Goal: Task Accomplishment & Management: Complete application form

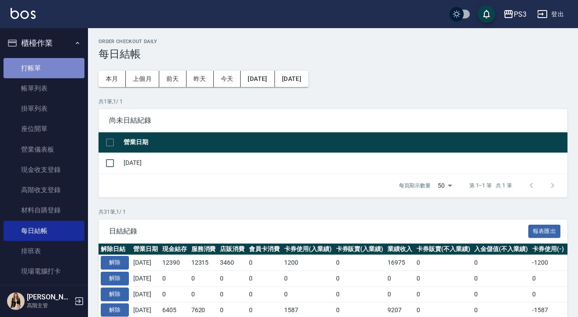
click at [62, 70] on link "打帳單" at bounding box center [44, 68] width 81 height 20
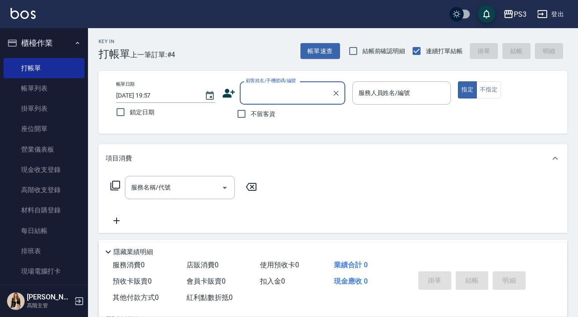
click at [282, 97] on input "顧客姓名/手機號碼/編號" at bounding box center [286, 92] width 84 height 15
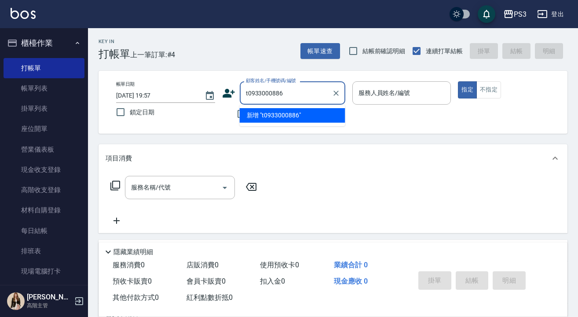
click at [248, 93] on input "t0933000886" at bounding box center [286, 92] width 84 height 15
click at [330, 118] on li "[PERSON_NAME]/0933000886/t85135" at bounding box center [293, 115] width 106 height 15
type input "[PERSON_NAME]/0933000886/t85135"
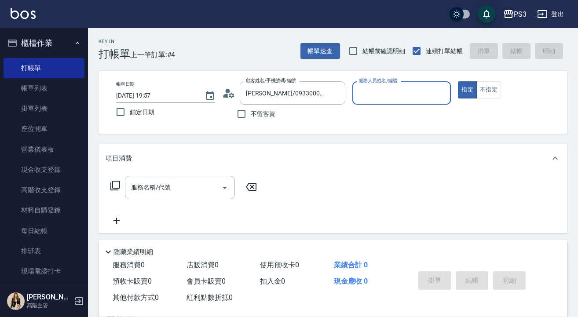
type input "Eva-1"
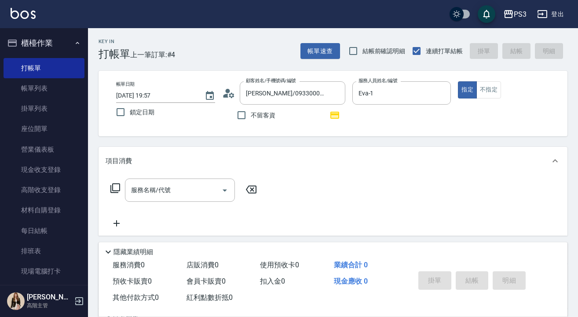
click at [229, 95] on icon at bounding box center [228, 93] width 13 height 13
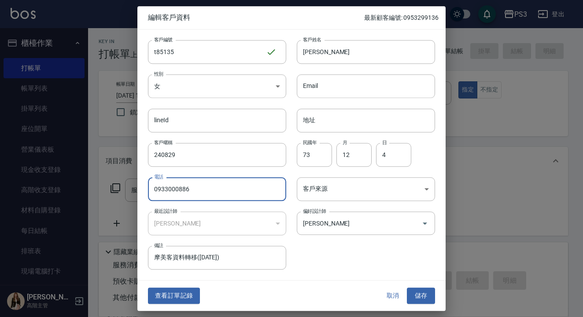
click at [262, 184] on input "0933000886" at bounding box center [217, 189] width 138 height 24
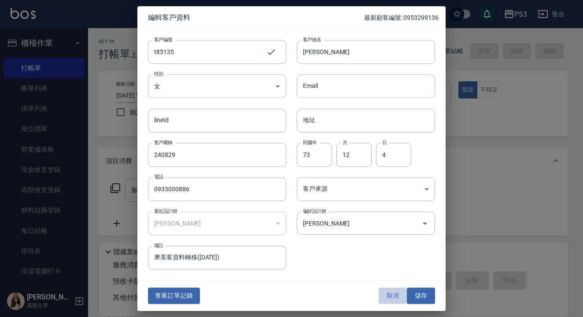
click at [398, 296] on button "取消" at bounding box center [392, 296] width 28 height 16
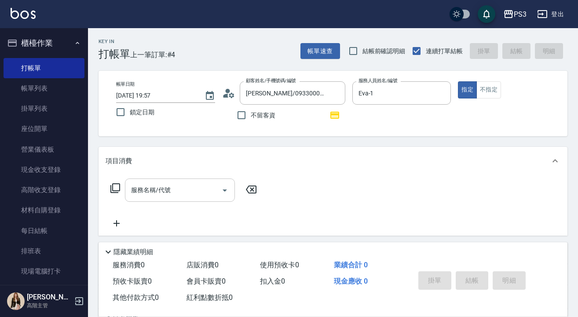
click at [147, 189] on input "服務名稱/代號" at bounding box center [173, 190] width 89 height 15
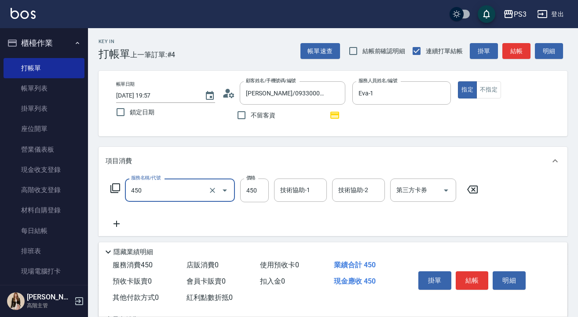
type input "有機洗髮(450)"
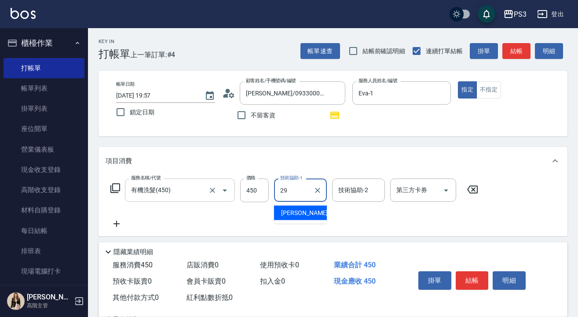
type input "[PERSON_NAME]-29"
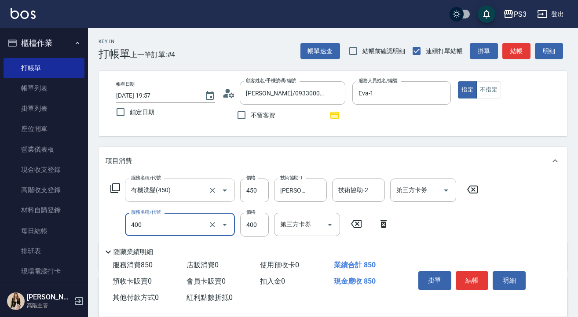
type input "剪(400)"
type input "450"
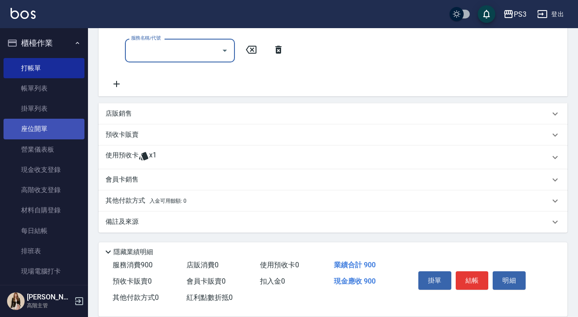
scroll to position [209, 0]
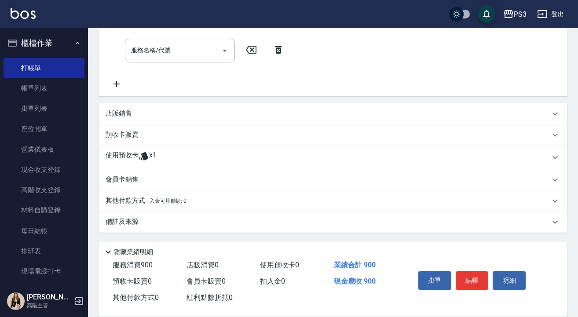
click at [139, 161] on icon at bounding box center [144, 156] width 11 height 11
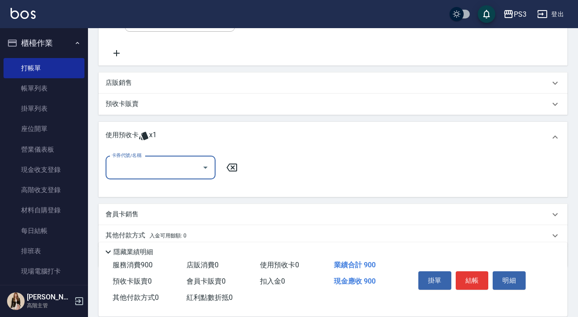
scroll to position [240, 0]
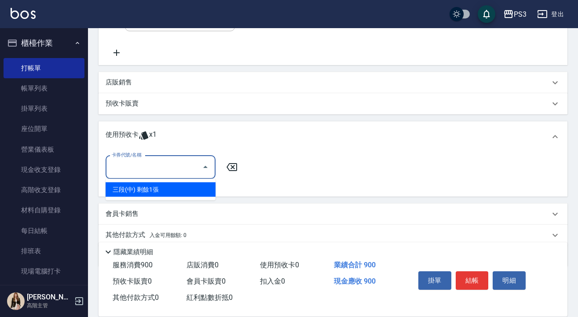
click at [192, 169] on input "卡券代號/名稱" at bounding box center [154, 167] width 89 height 15
click at [280, 175] on div "卡券代號/名稱 卡券代號/名稱" at bounding box center [333, 173] width 455 height 34
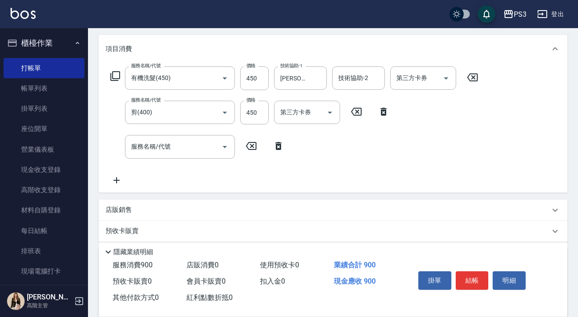
scroll to position [104, 0]
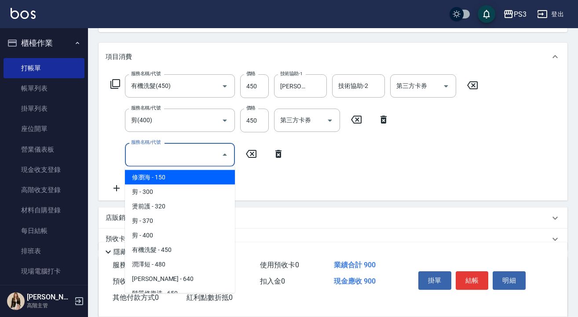
click at [214, 155] on input "服務名稱/代號" at bounding box center [173, 154] width 89 height 15
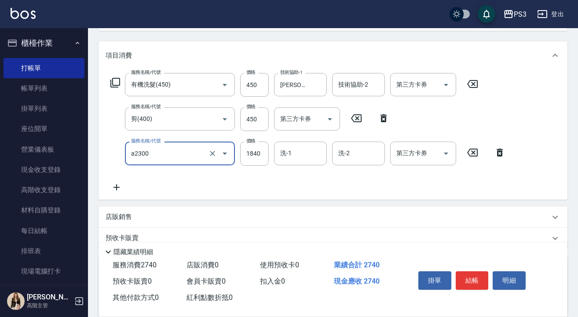
type input "結構式三段中(a2300)"
type input "1587"
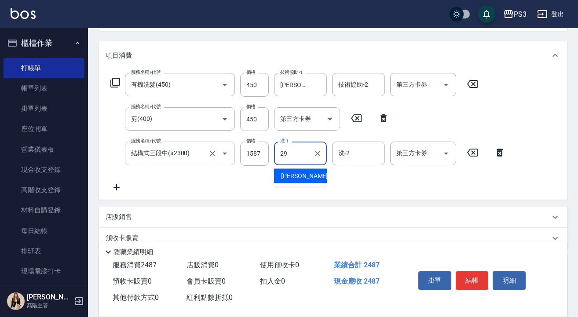
type input "[PERSON_NAME]-29"
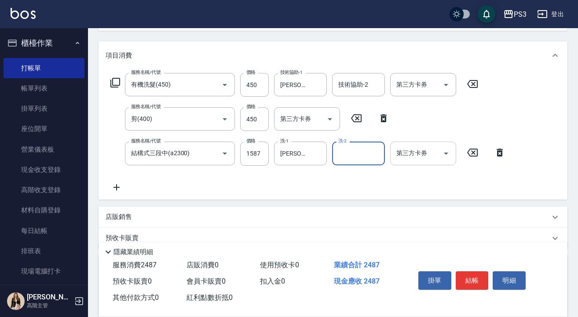
click at [405, 149] on div "第三方卡券 第三方卡券" at bounding box center [423, 153] width 66 height 23
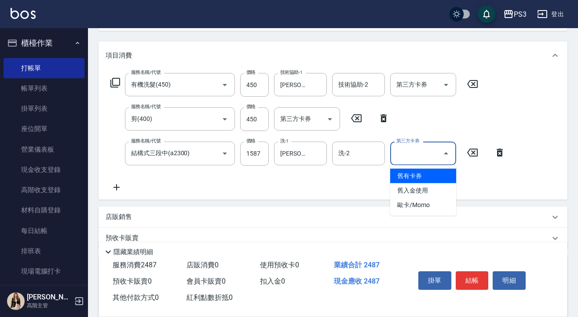
click at [407, 178] on span "舊有卡券" at bounding box center [423, 176] width 66 height 15
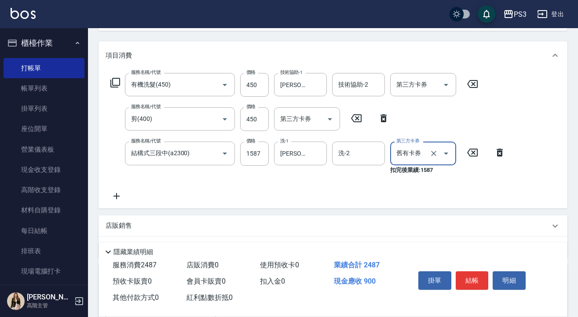
type input "舊有卡券"
click at [470, 277] on button "結帳" at bounding box center [472, 280] width 33 height 18
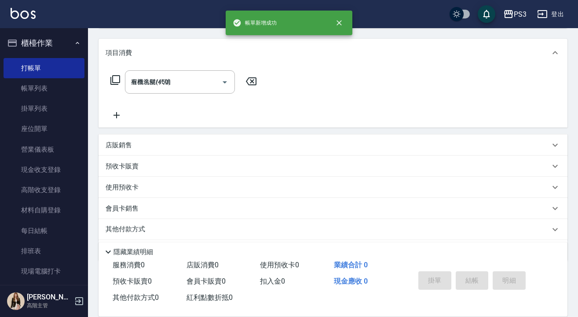
type input "[DATE] 19:58"
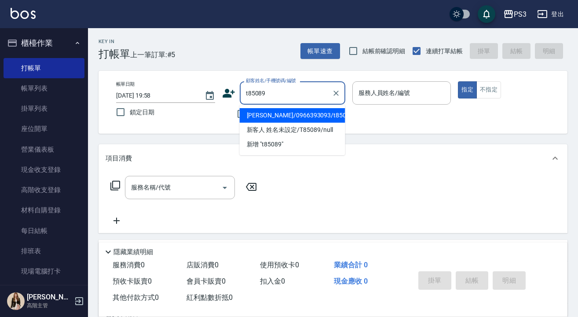
type input "[PERSON_NAME]/0966393093/t85089"
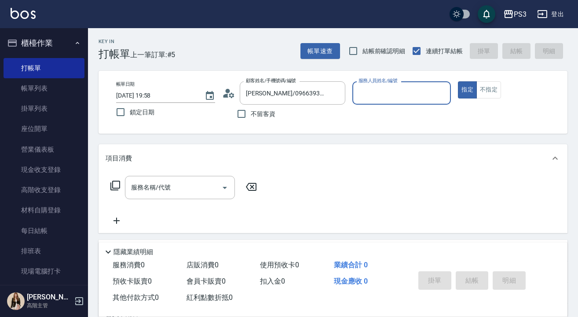
type input "[PERSON_NAME]-7"
click at [467, 90] on button "指定" at bounding box center [467, 89] width 19 height 17
type button "true"
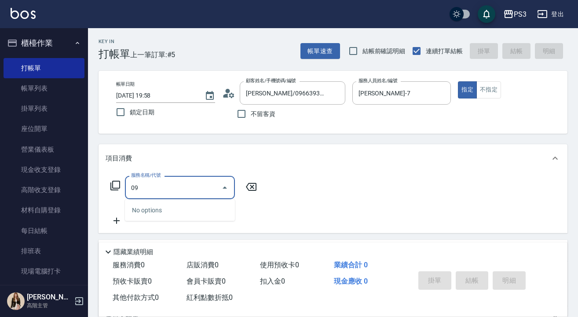
type input "0"
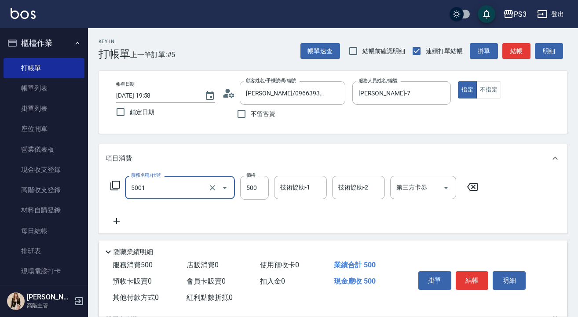
type input "燙瀏海500/800(5001)"
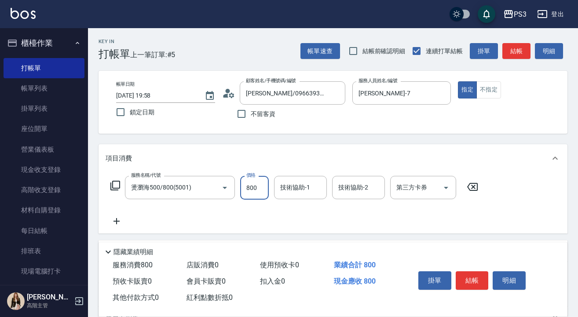
type input "800"
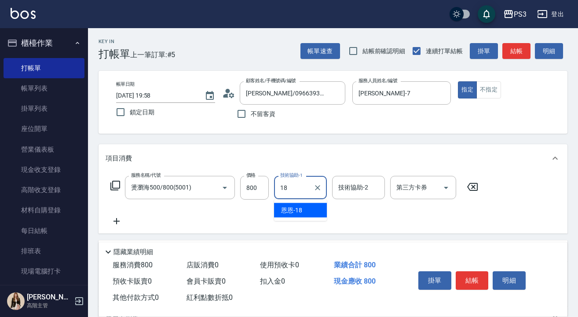
type input "恩恩-18"
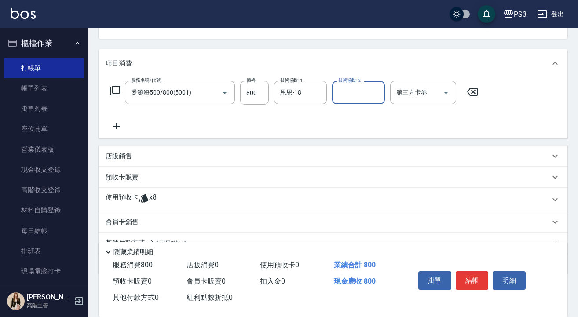
scroll to position [96, 0]
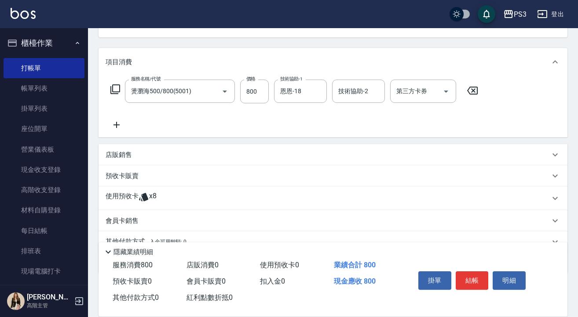
click at [147, 198] on icon at bounding box center [143, 197] width 9 height 8
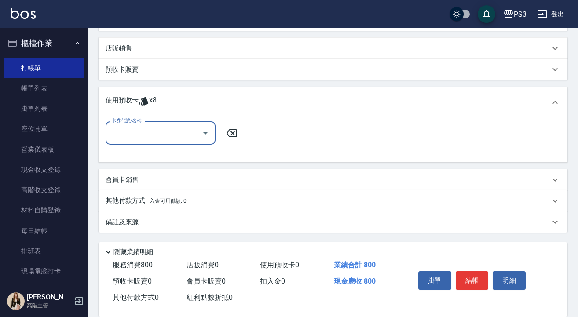
scroll to position [203, 0]
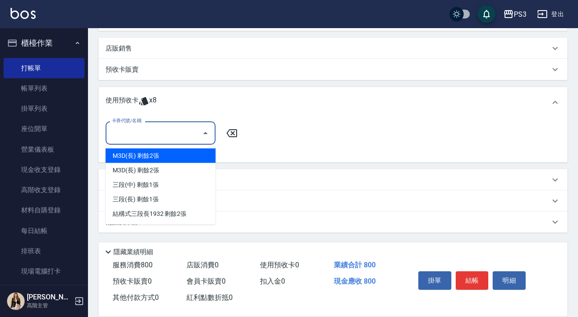
click at [190, 134] on input "卡券代號/名稱" at bounding box center [154, 132] width 89 height 15
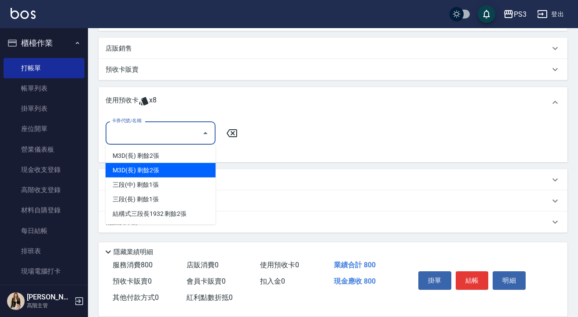
click at [185, 172] on div "M3D(長) 剩餘2張" at bounding box center [161, 170] width 110 height 15
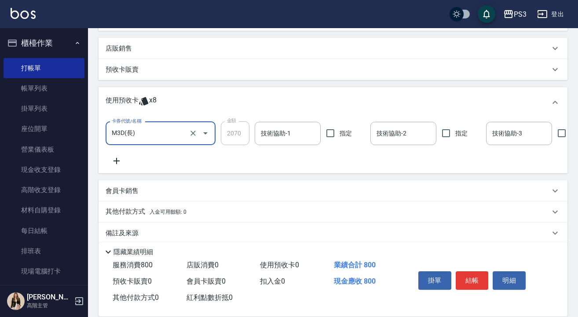
type input "M3D(長)"
click at [281, 137] on input "技術協助-1" at bounding box center [288, 133] width 58 height 15
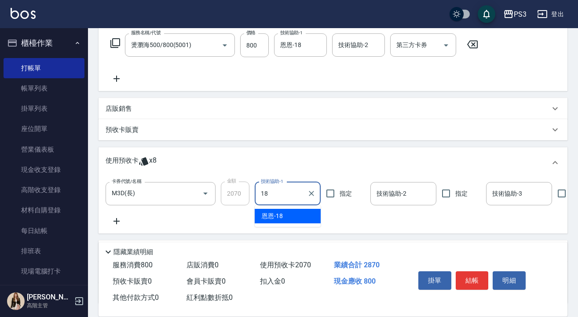
scroll to position [146, 0]
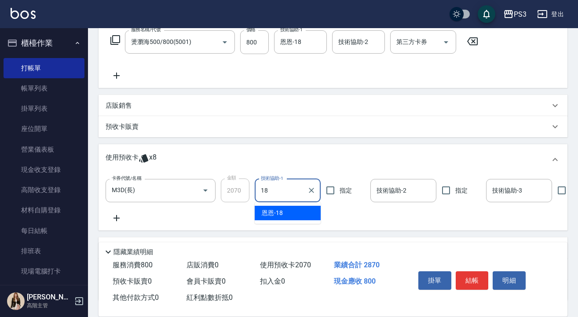
type input "18"
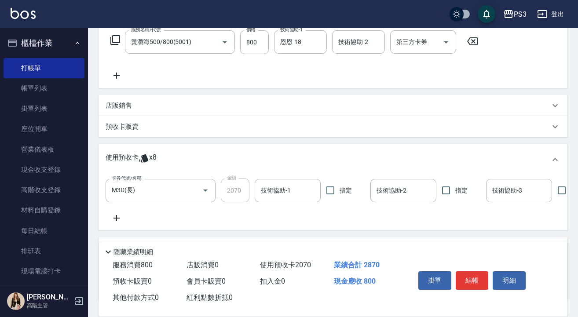
click at [125, 105] on p "店販銷售" at bounding box center [119, 105] width 26 height 9
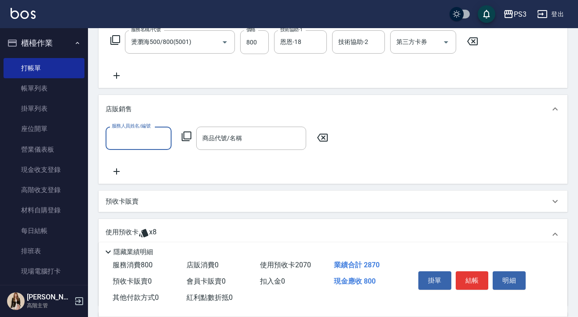
click at [147, 132] on input "服務人員姓名/編號" at bounding box center [139, 138] width 58 height 15
type input "[PERSON_NAME]-7"
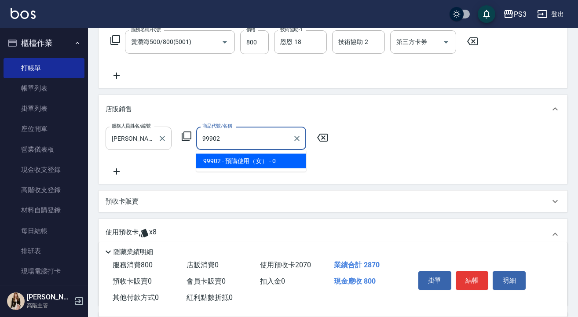
type input "預購使用（女）"
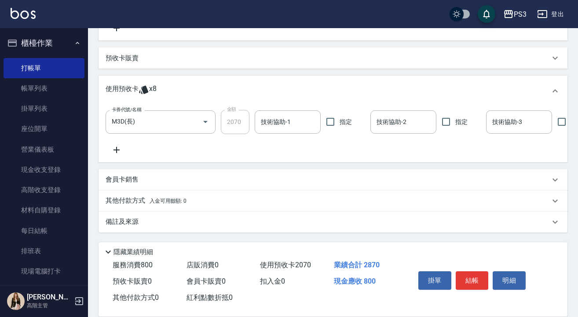
scroll to position [297, 0]
click at [478, 278] on button "結帳" at bounding box center [472, 280] width 33 height 18
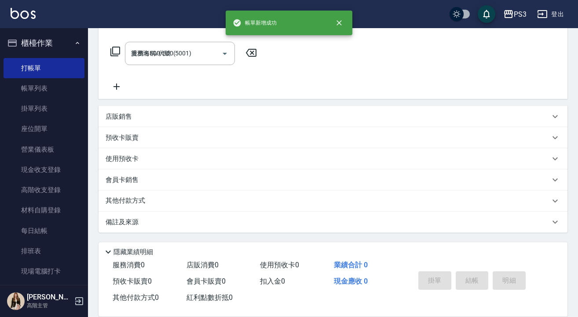
type input "[DATE] 19:59"
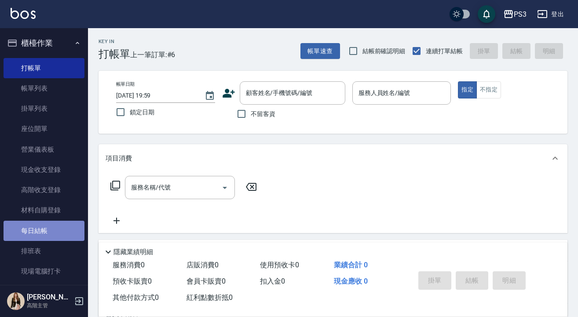
click at [48, 228] on link "每日結帳" at bounding box center [44, 231] width 81 height 20
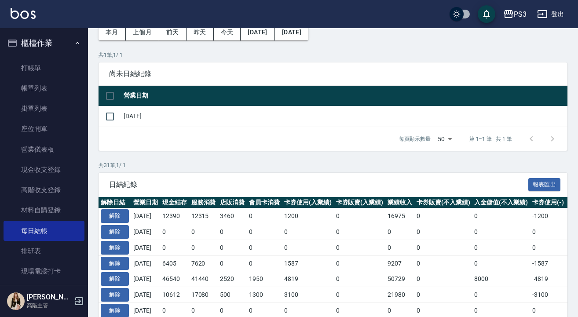
scroll to position [48, 0]
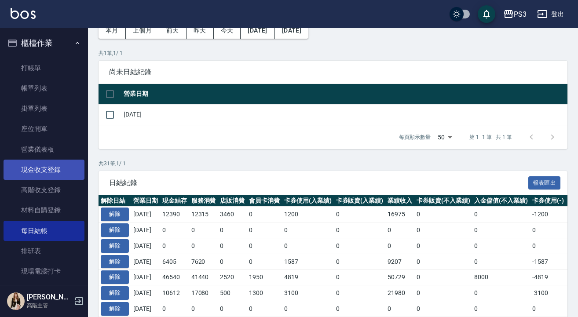
click at [48, 173] on link "現金收支登錄" at bounding box center [44, 170] width 81 height 20
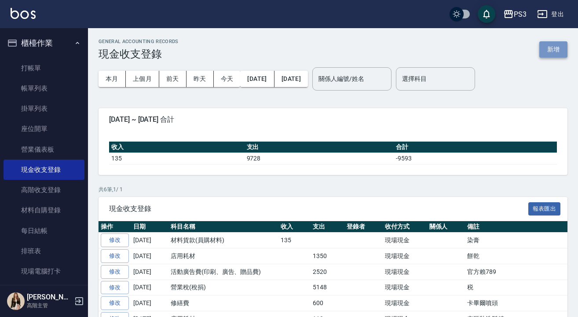
click at [554, 49] on button "新增" at bounding box center [553, 49] width 28 height 16
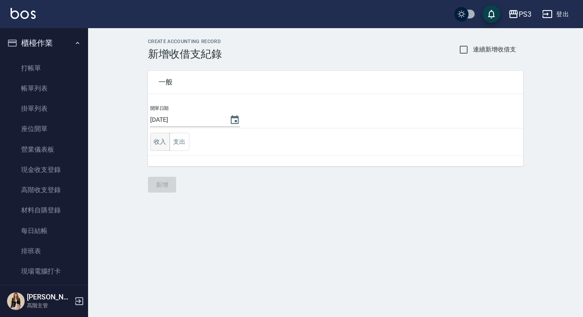
click at [159, 139] on button "收入" at bounding box center [160, 142] width 20 height 18
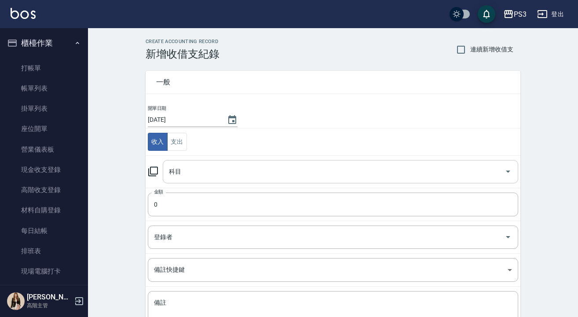
click at [278, 183] on div "科目" at bounding box center [341, 171] width 356 height 23
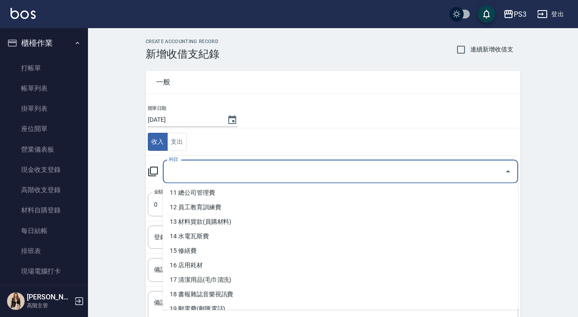
scroll to position [167, 0]
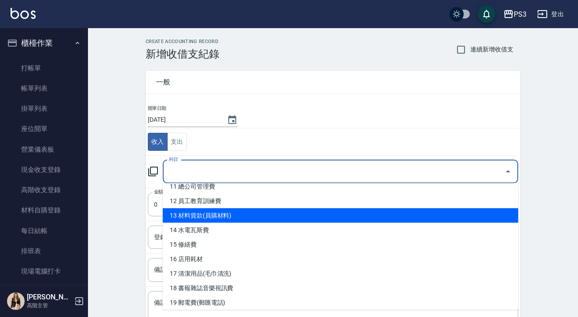
click at [239, 217] on li "13 材料貨款(員購材料)" at bounding box center [341, 216] width 356 height 15
type input "13 材料貨款(員購材料)"
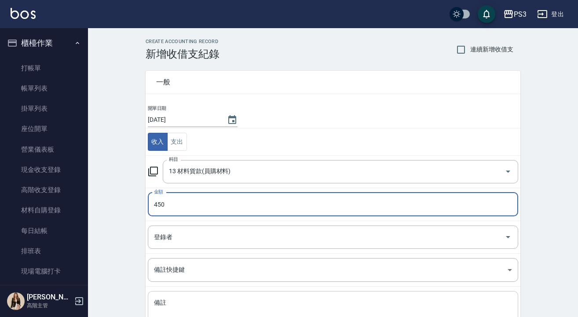
type input "450"
click at [180, 301] on textarea "備註" at bounding box center [333, 313] width 358 height 28
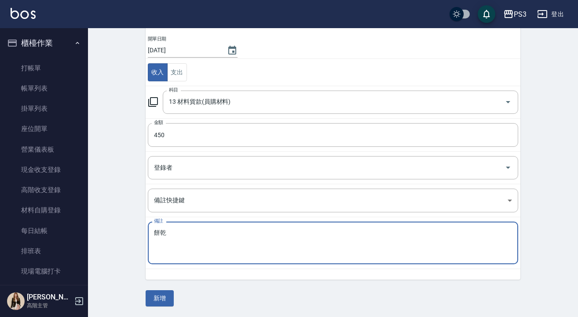
scroll to position [69, 0]
type textarea "餅乾"
click at [164, 298] on button "新增" at bounding box center [160, 299] width 28 height 16
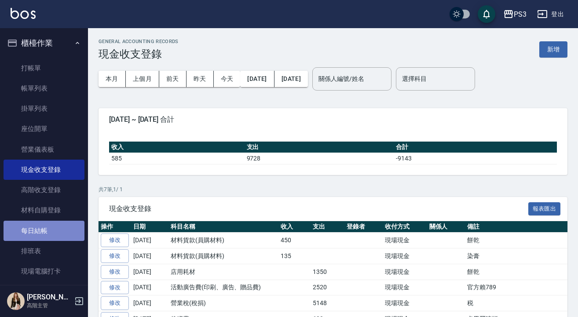
click at [56, 224] on link "每日結帳" at bounding box center [44, 231] width 81 height 20
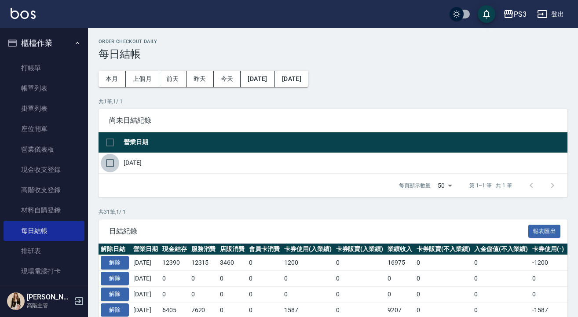
click at [109, 161] on input "checkbox" at bounding box center [110, 163] width 18 height 18
checkbox input "true"
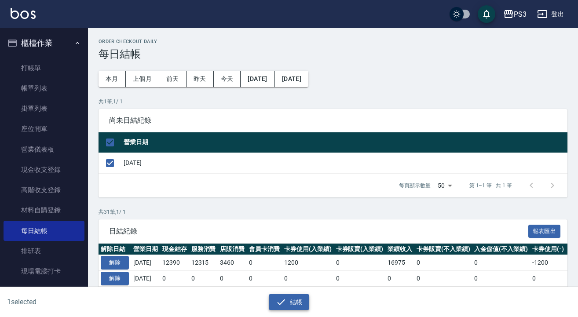
click at [291, 304] on button "結帳" at bounding box center [289, 302] width 41 height 16
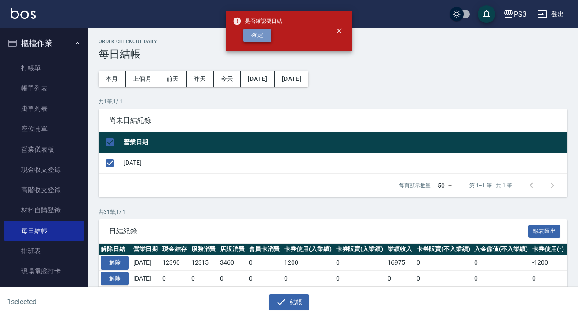
click at [260, 31] on button "確定" at bounding box center [257, 36] width 28 height 14
checkbox input "false"
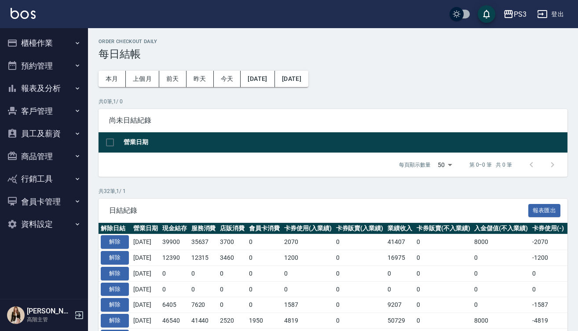
click at [282, 140] on th "營業日期" at bounding box center [344, 142] width 446 height 21
